Goal: Task Accomplishment & Management: Manage account settings

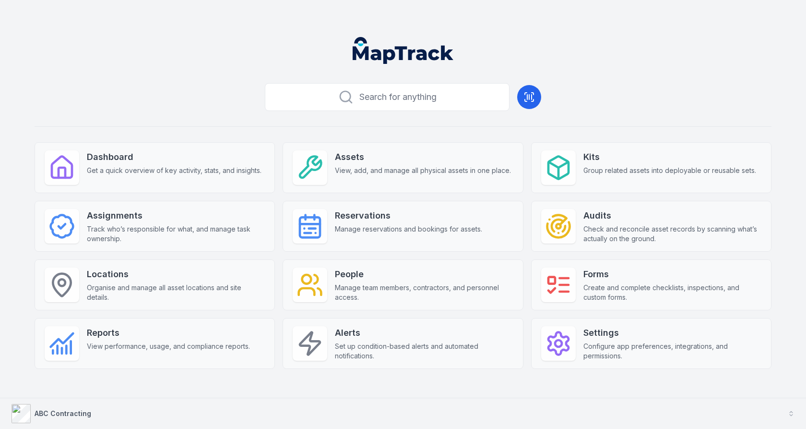
click at [112, 408] on button "ABC Contracting" at bounding box center [403, 413] width 806 height 31
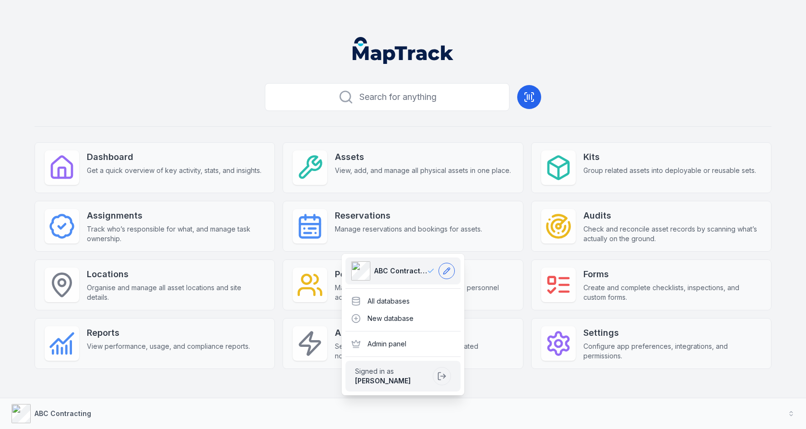
click at [453, 276] on button at bounding box center [447, 270] width 16 height 16
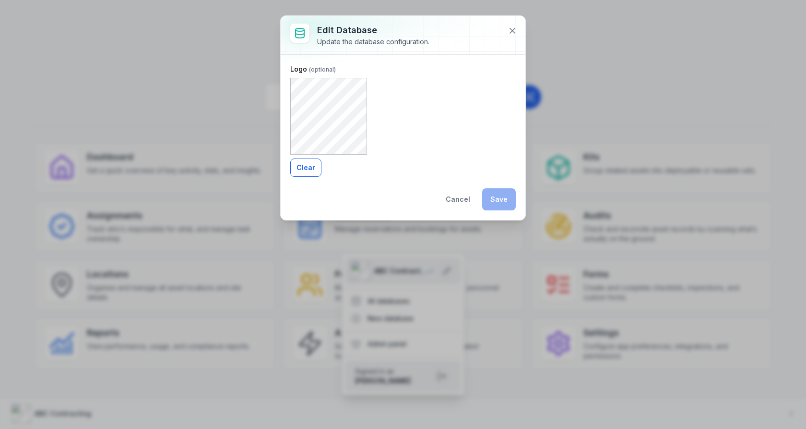
click at [313, 165] on button "Clear" at bounding box center [305, 167] width 31 height 18
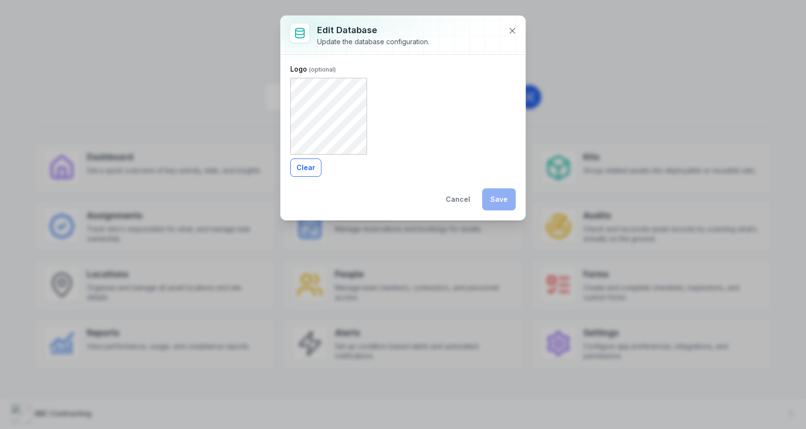
click at [307, 170] on button "Clear" at bounding box center [305, 167] width 31 height 18
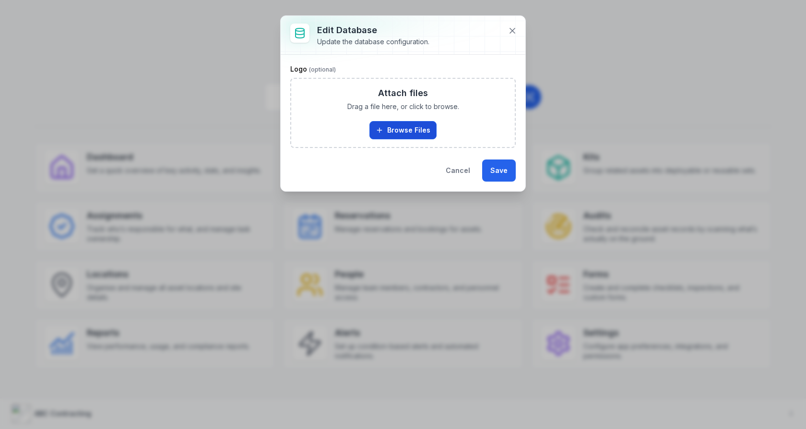
click at [401, 121] on button "Browse Files" at bounding box center [403, 130] width 67 height 18
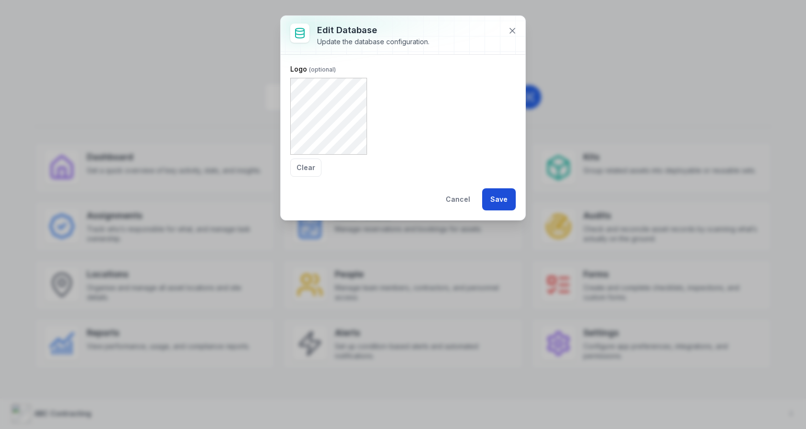
click at [503, 192] on button "Save" at bounding box center [499, 199] width 34 height 22
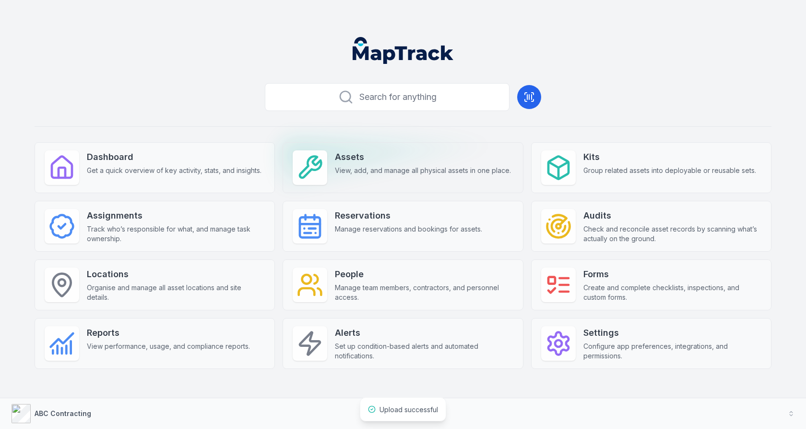
click at [322, 158] on icon at bounding box center [310, 167] width 27 height 27
